Goal: Transaction & Acquisition: Download file/media

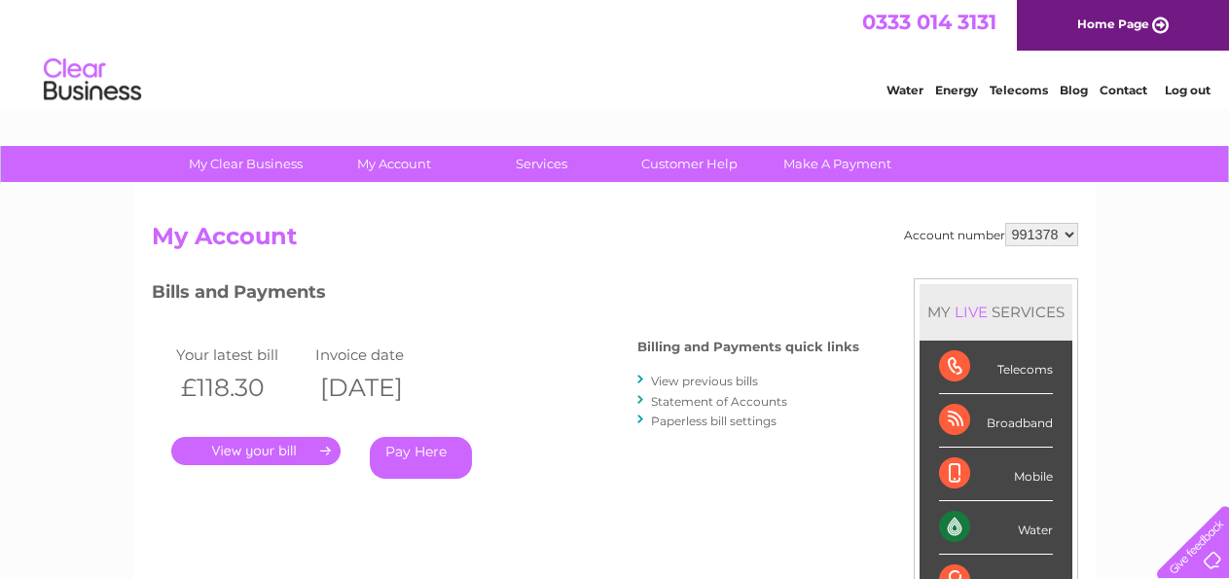
click at [280, 447] on link "." at bounding box center [255, 451] width 169 height 28
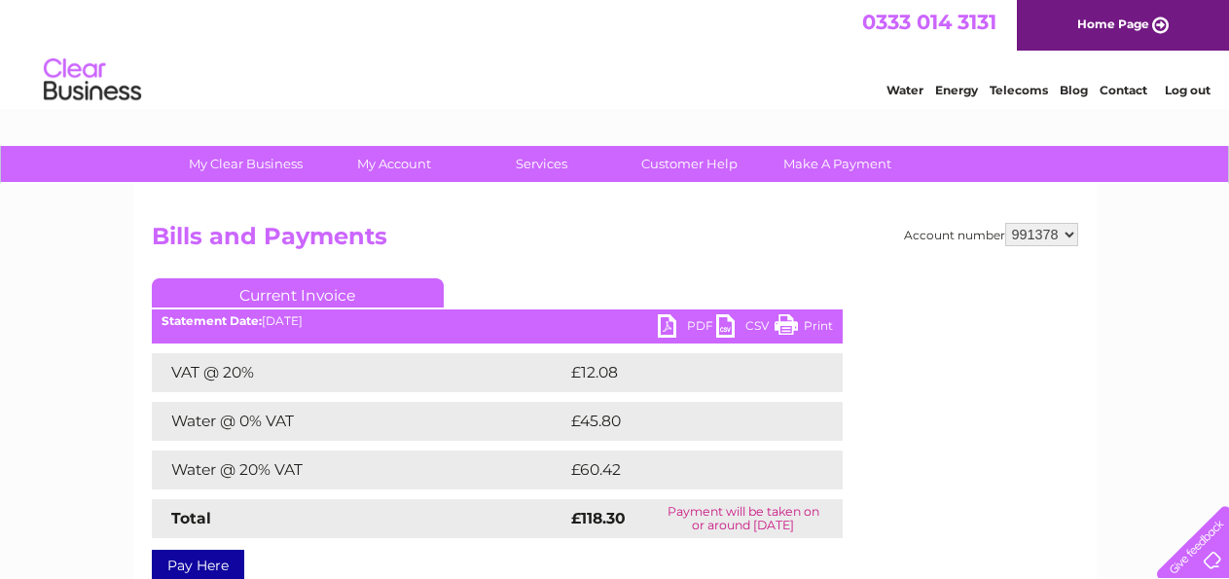
click at [695, 325] on link "PDF" at bounding box center [687, 328] width 58 height 28
click at [527, 267] on div "Account number 991378 Bills and Payments Current Invoice PDF CSV Print £12.08" at bounding box center [615, 398] width 927 height 351
